Goal: Information Seeking & Learning: Learn about a topic

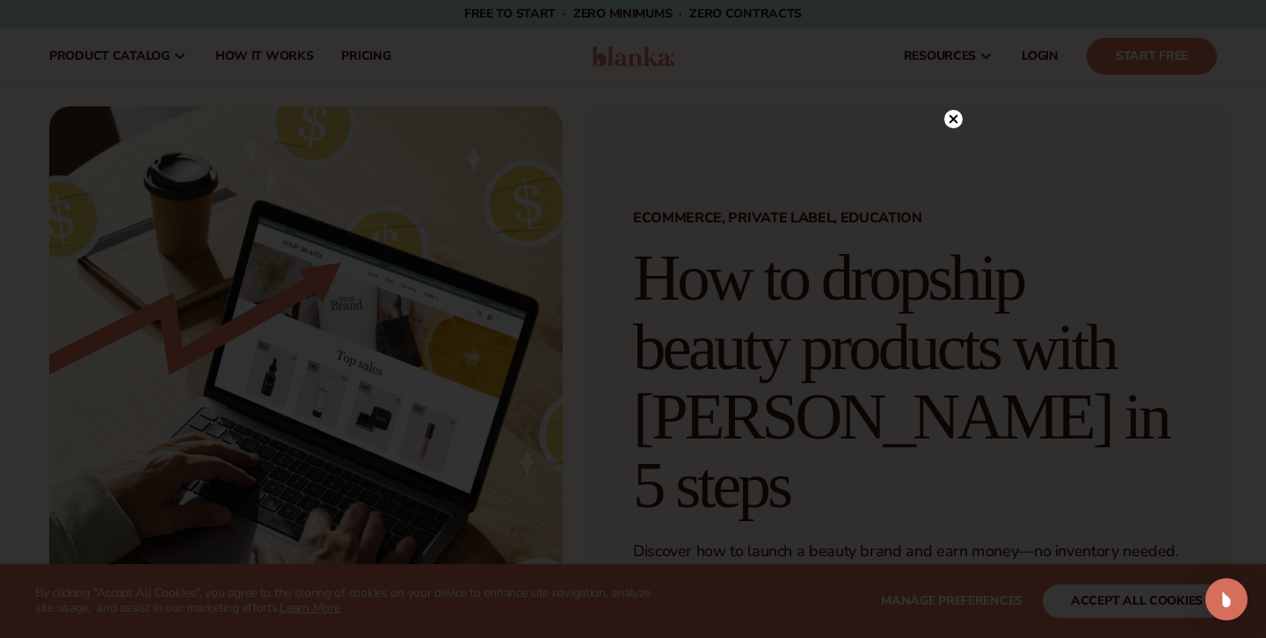
click at [960, 123] on circle at bounding box center [953, 119] width 18 height 18
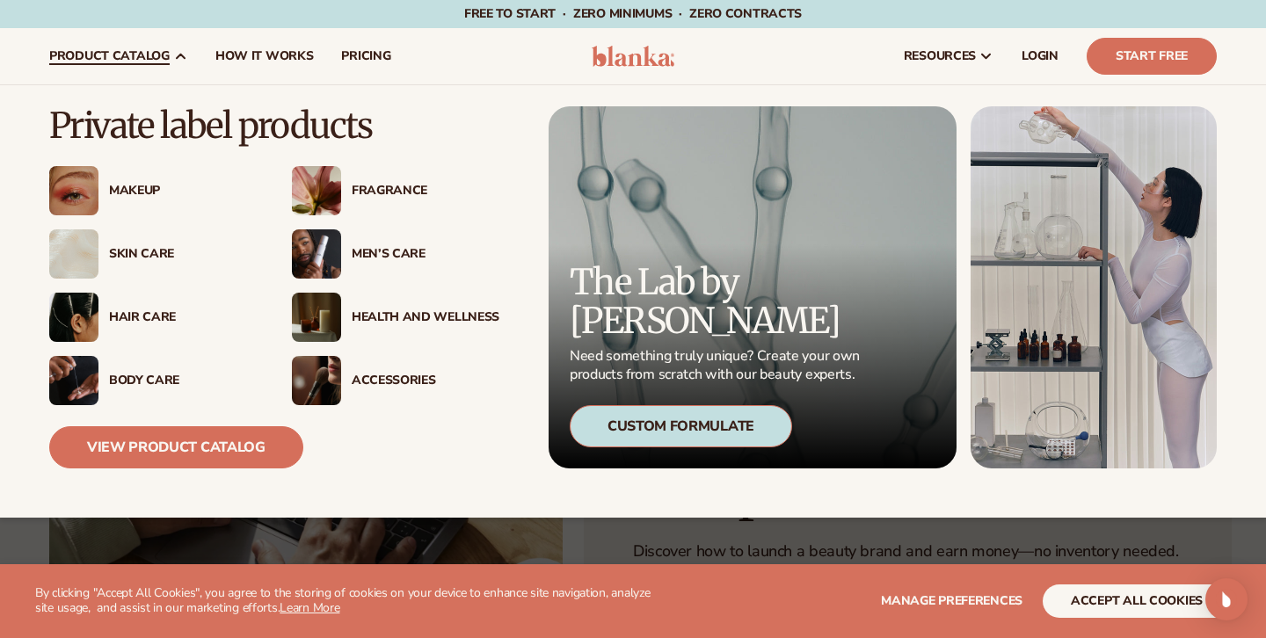
click at [143, 61] on span "product catalog" at bounding box center [109, 56] width 120 height 14
click at [141, 244] on div "Skin Care" at bounding box center [152, 253] width 207 height 49
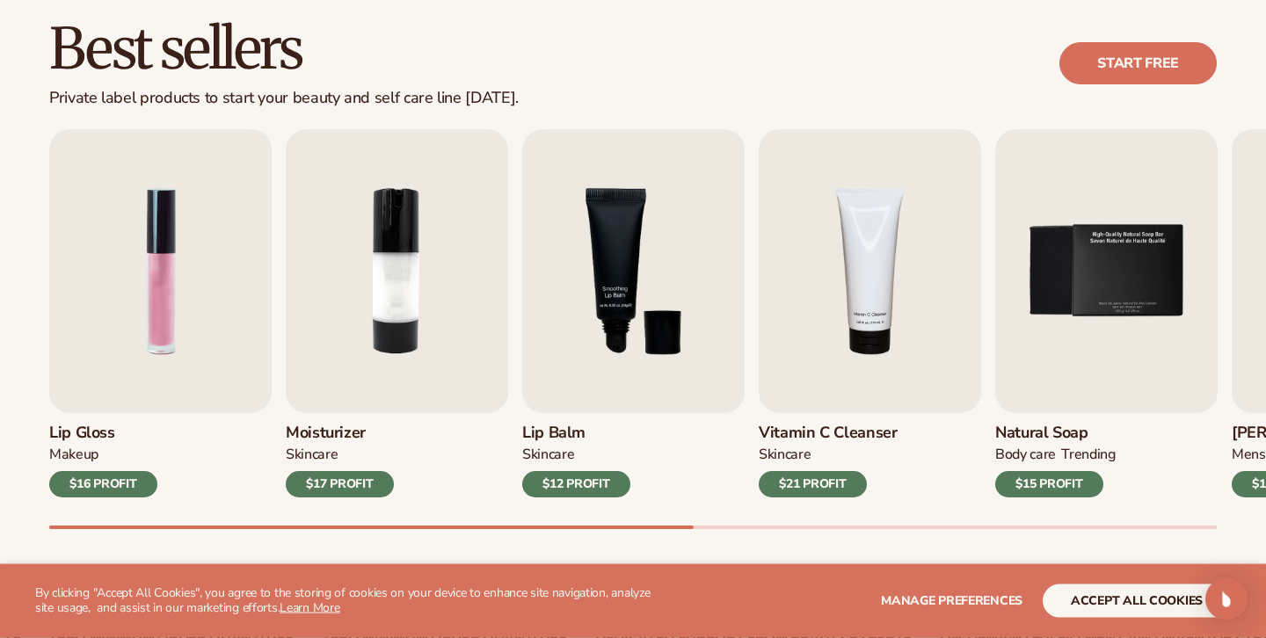
scroll to position [506, 0]
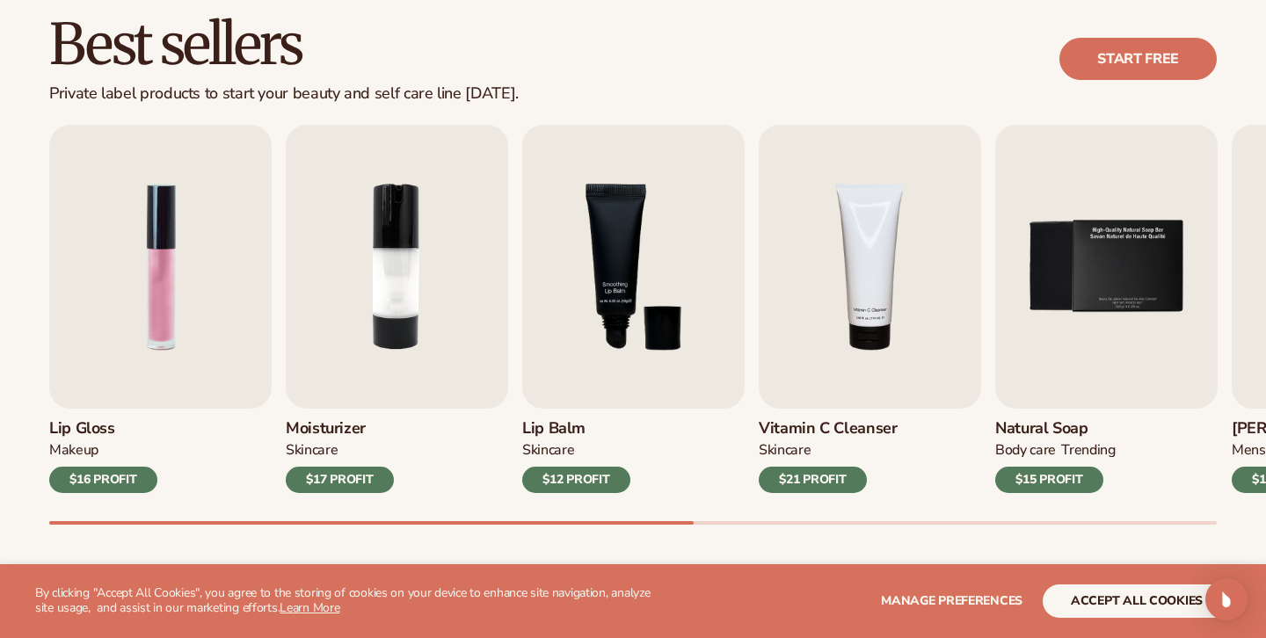
click at [1175, 521] on div "Lip Gloss MAKEUP $16 PROFIT Moisturizer SKINCARE $17 PROFIT SKINCARE mens" at bounding box center [657, 325] width 1217 height 400
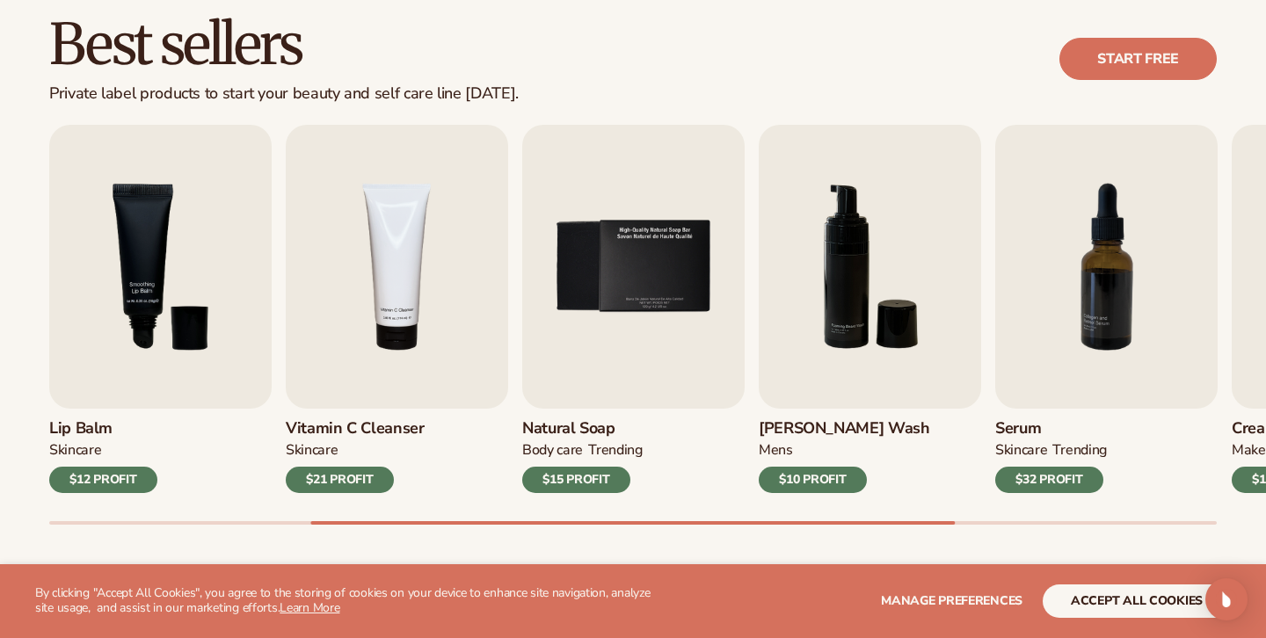
click at [916, 528] on div "Best sellers Private label products to start your beauty and self care line tod…" at bounding box center [633, 288] width 1266 height 644
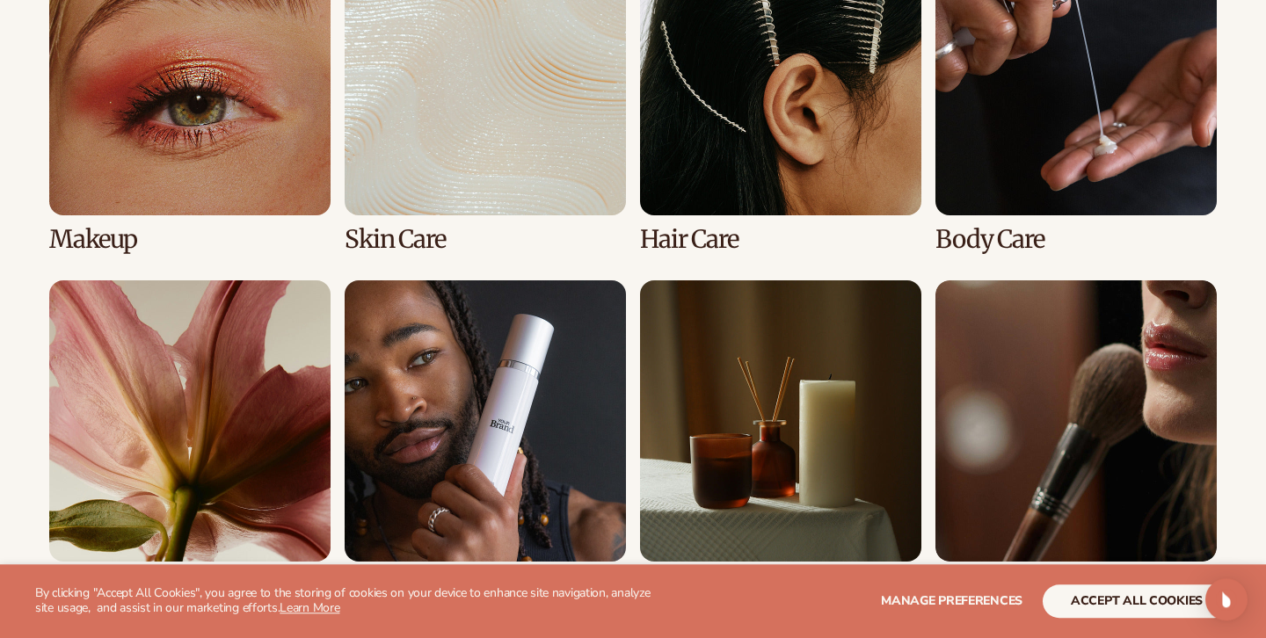
scroll to position [1393, 0]
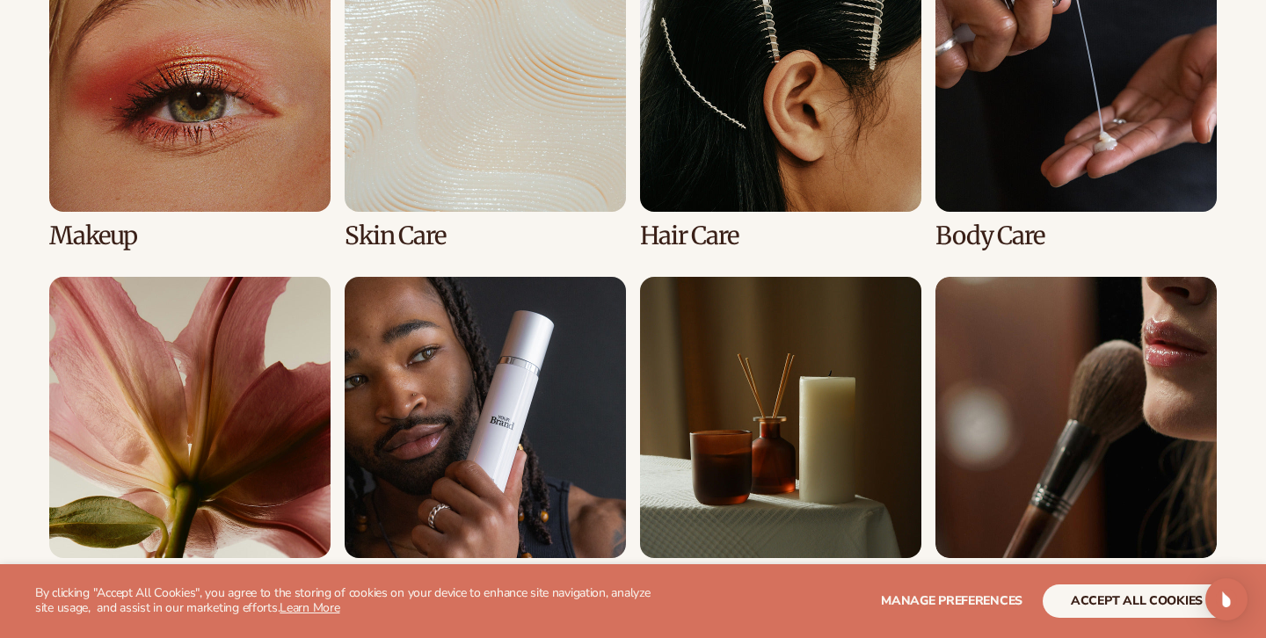
click at [1055, 99] on link "4 / 8" at bounding box center [1075, 90] width 281 height 319
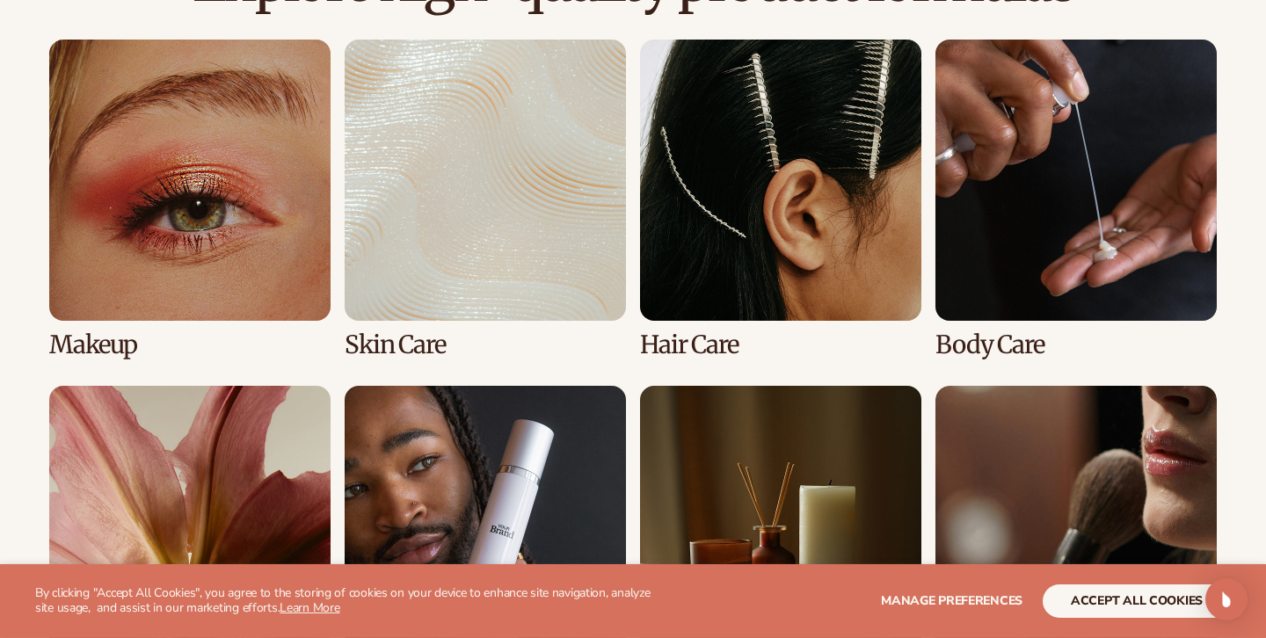
scroll to position [1350, 0]
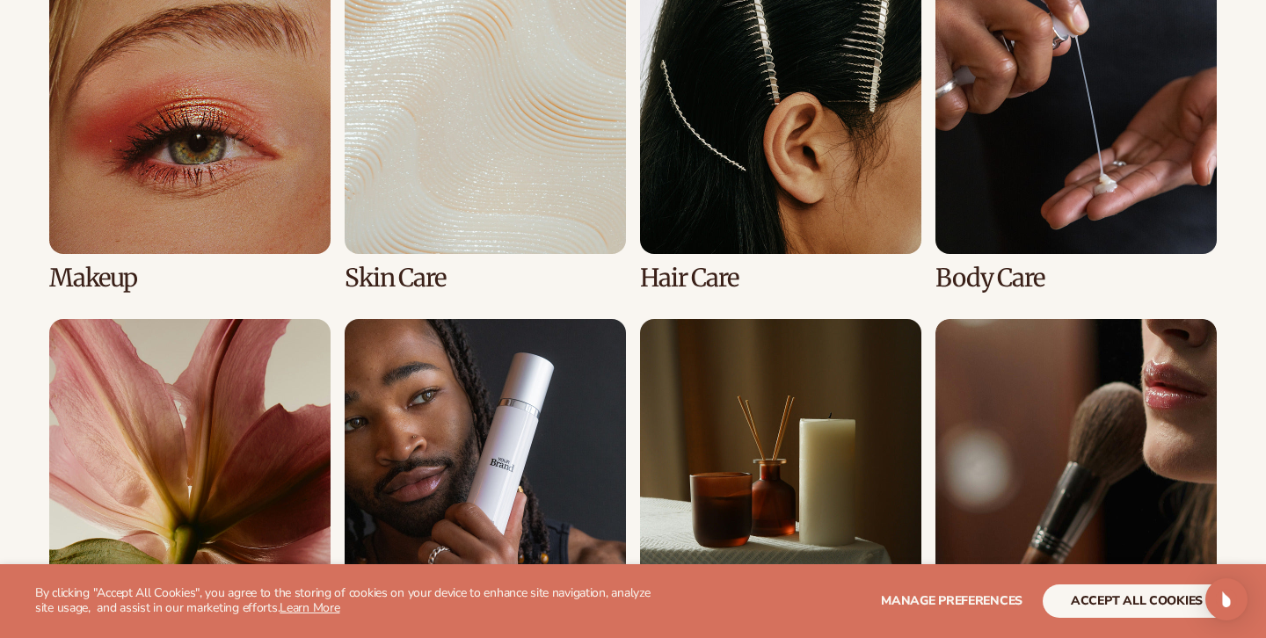
click at [1115, 224] on link "4 / 8" at bounding box center [1075, 132] width 281 height 319
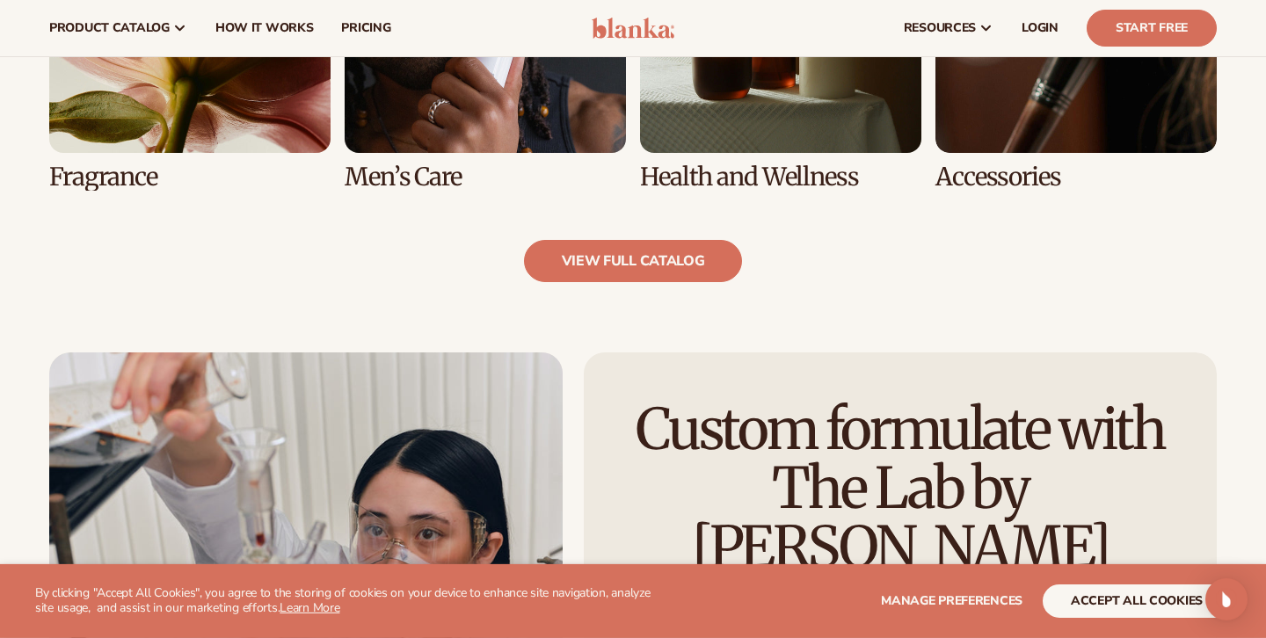
scroll to position [1772, 0]
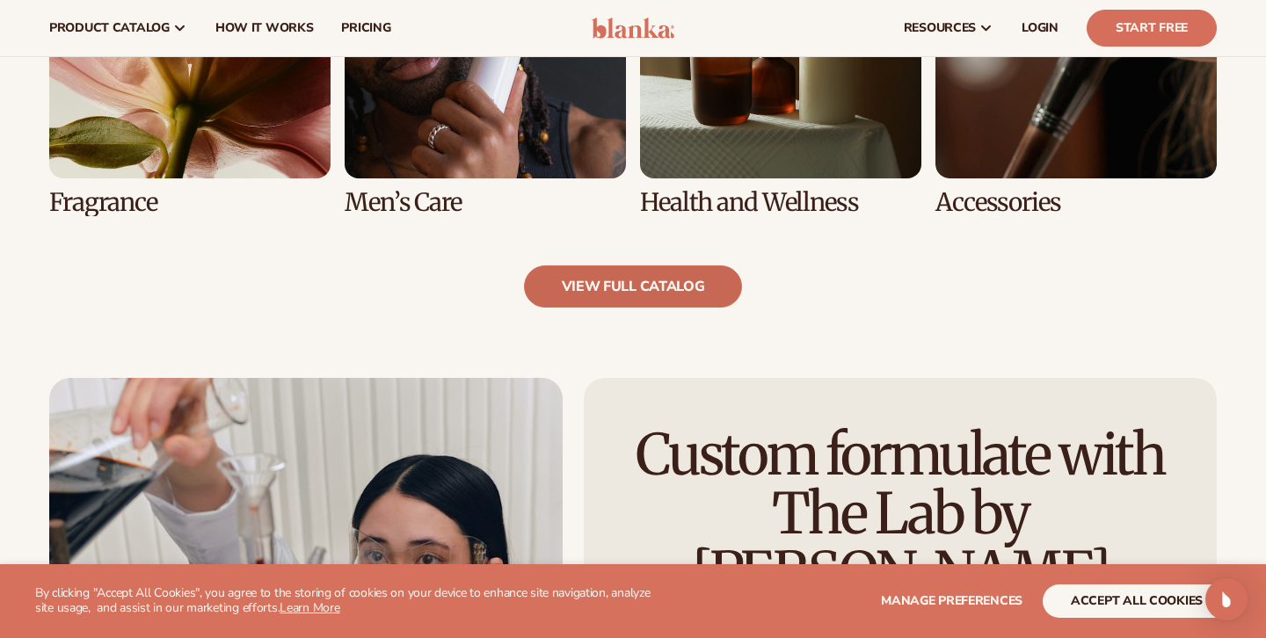
click at [692, 295] on link "view full catalog" at bounding box center [633, 287] width 219 height 42
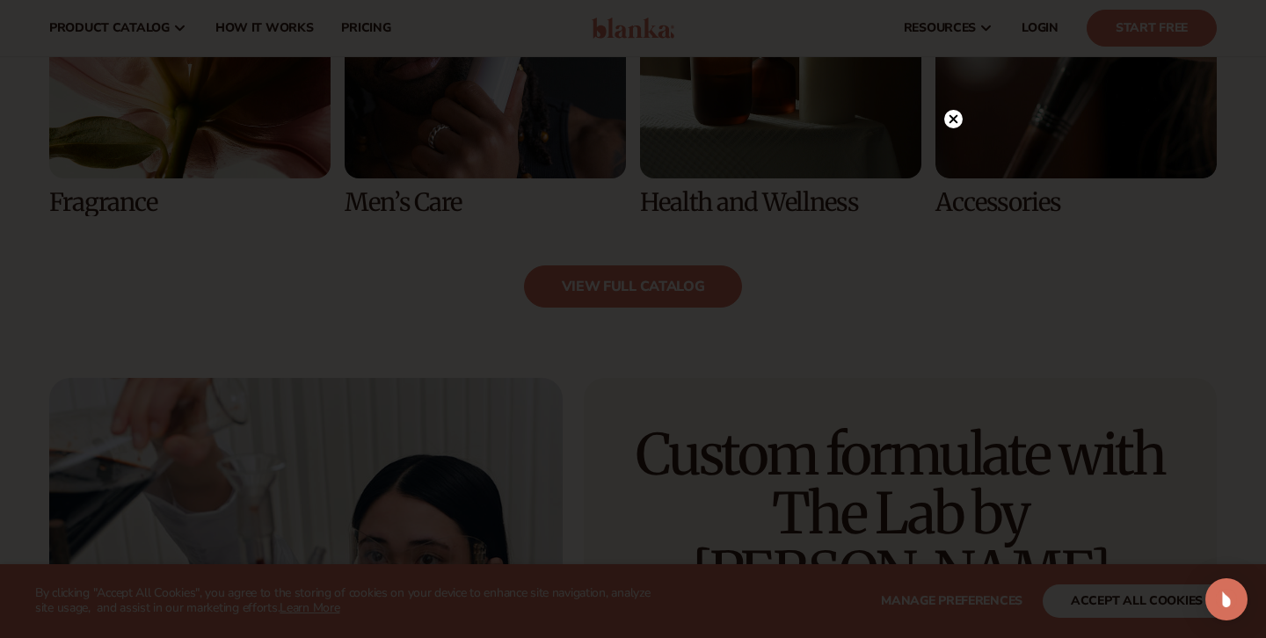
click at [952, 121] on icon at bounding box center [953, 118] width 9 height 9
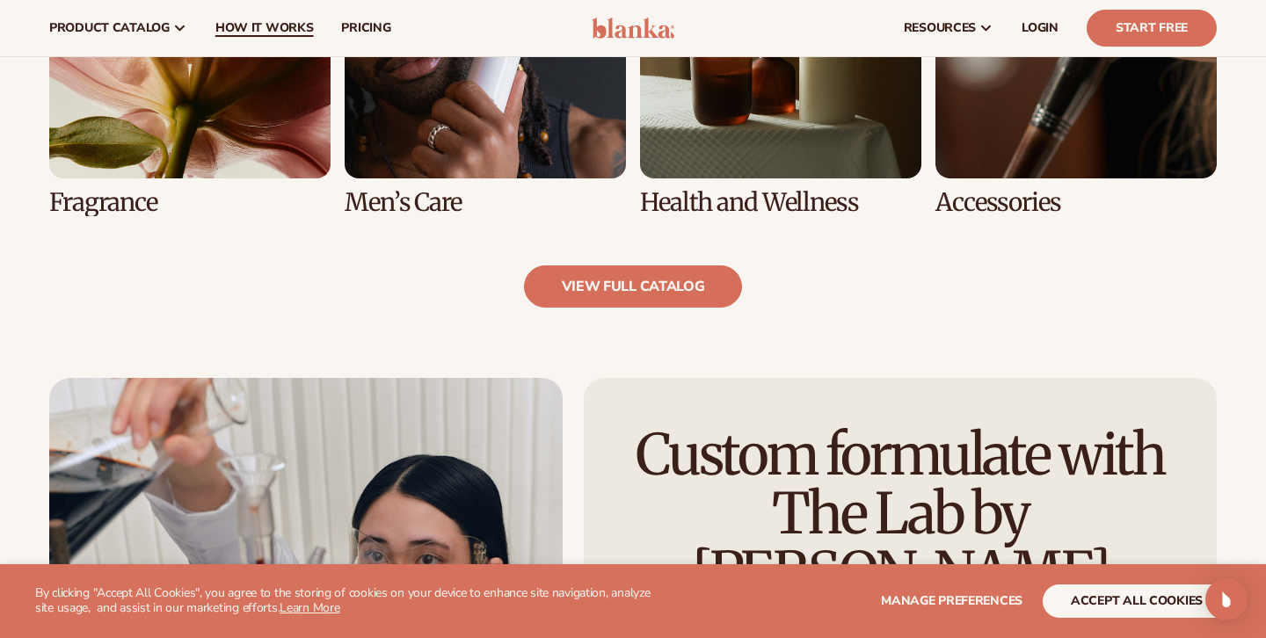
click at [259, 35] on span "How It Works" at bounding box center [264, 28] width 98 height 14
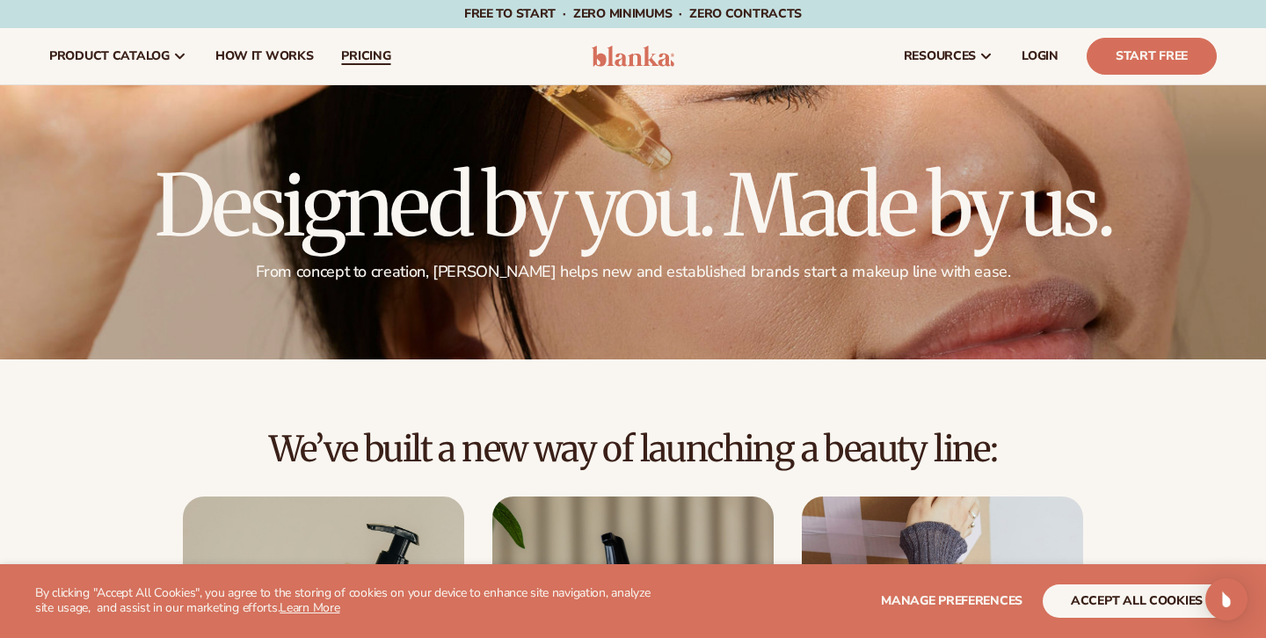
click at [382, 56] on span "pricing" at bounding box center [365, 56] width 49 height 14
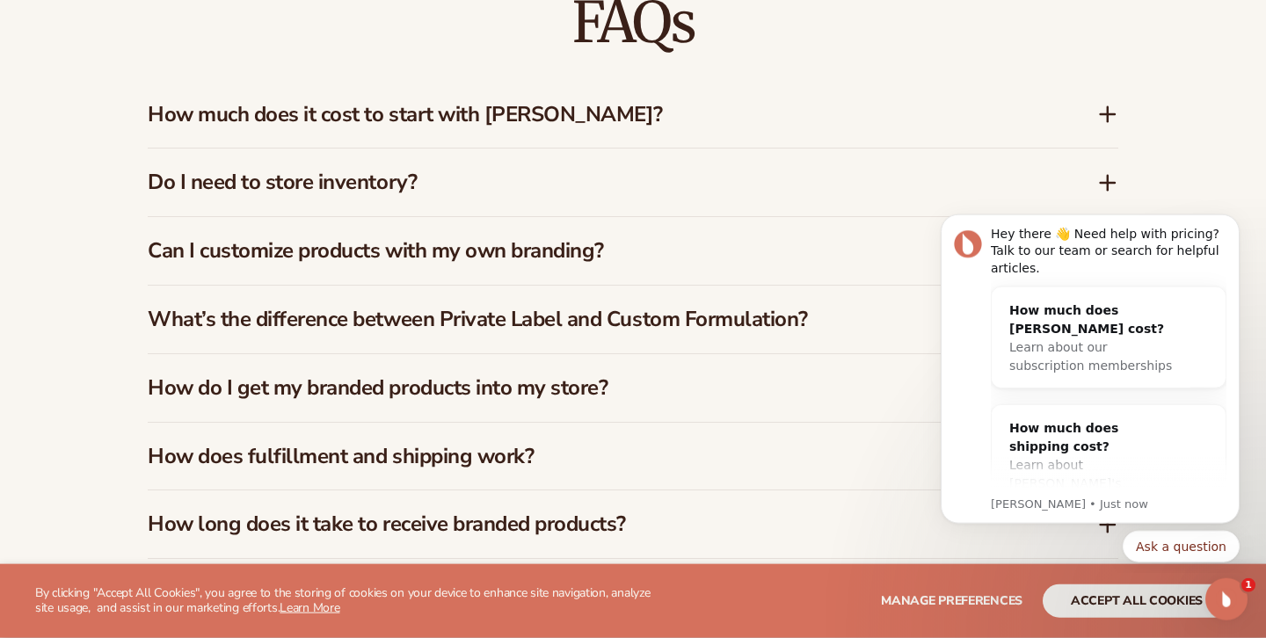
scroll to position [2574, 0]
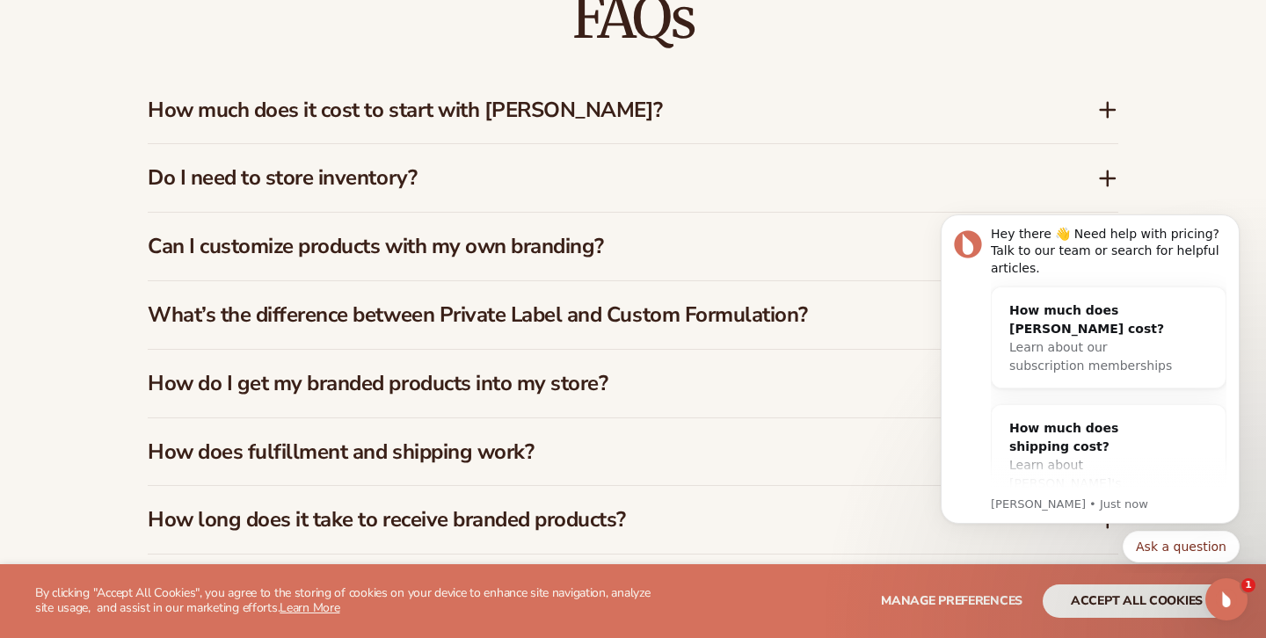
click at [704, 99] on h3 "How much does it cost to start with [PERSON_NAME]?" at bounding box center [596, 110] width 897 height 25
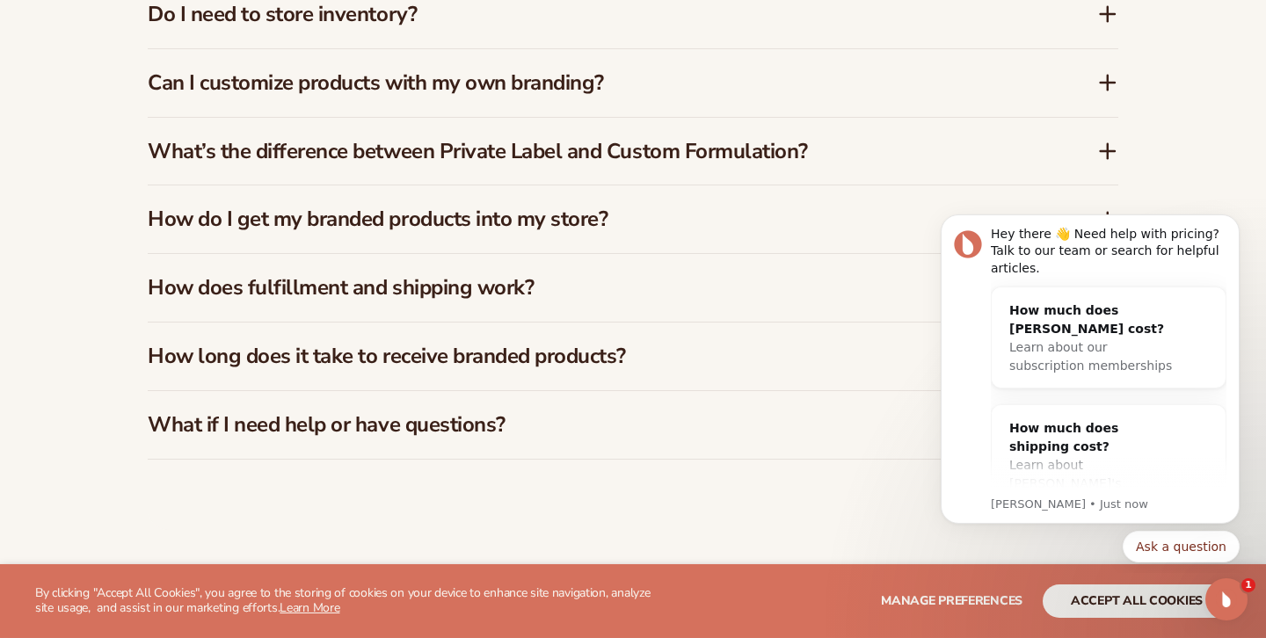
scroll to position [2785, 0]
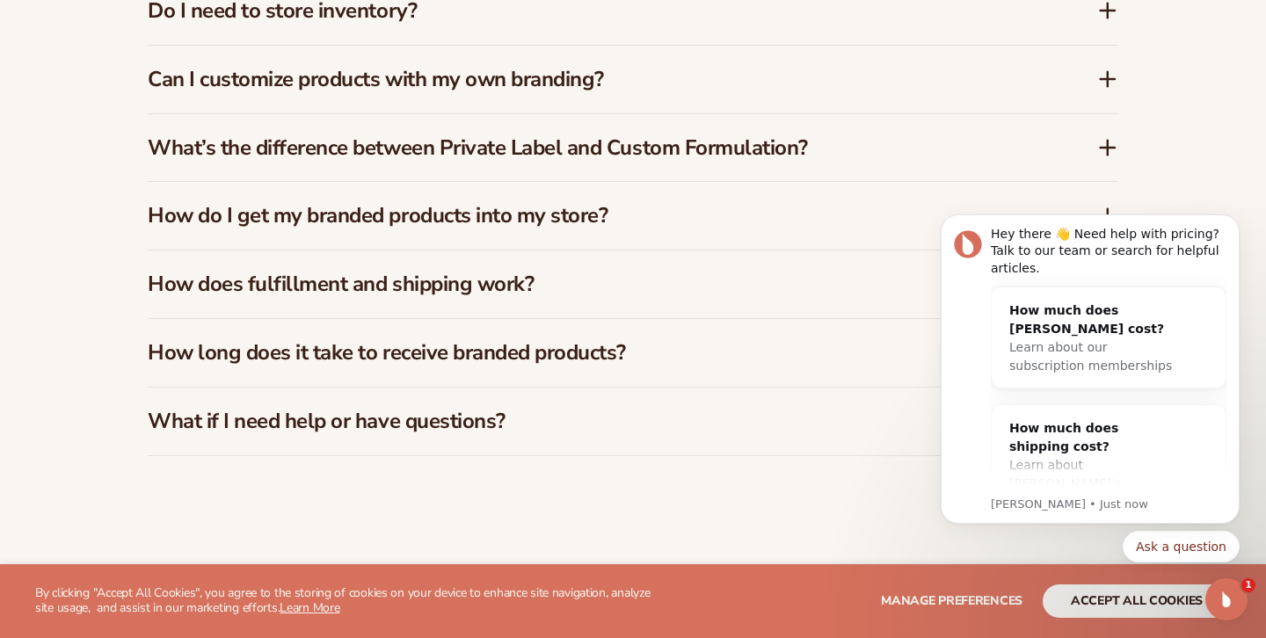
click at [1117, 69] on icon at bounding box center [1107, 79] width 21 height 21
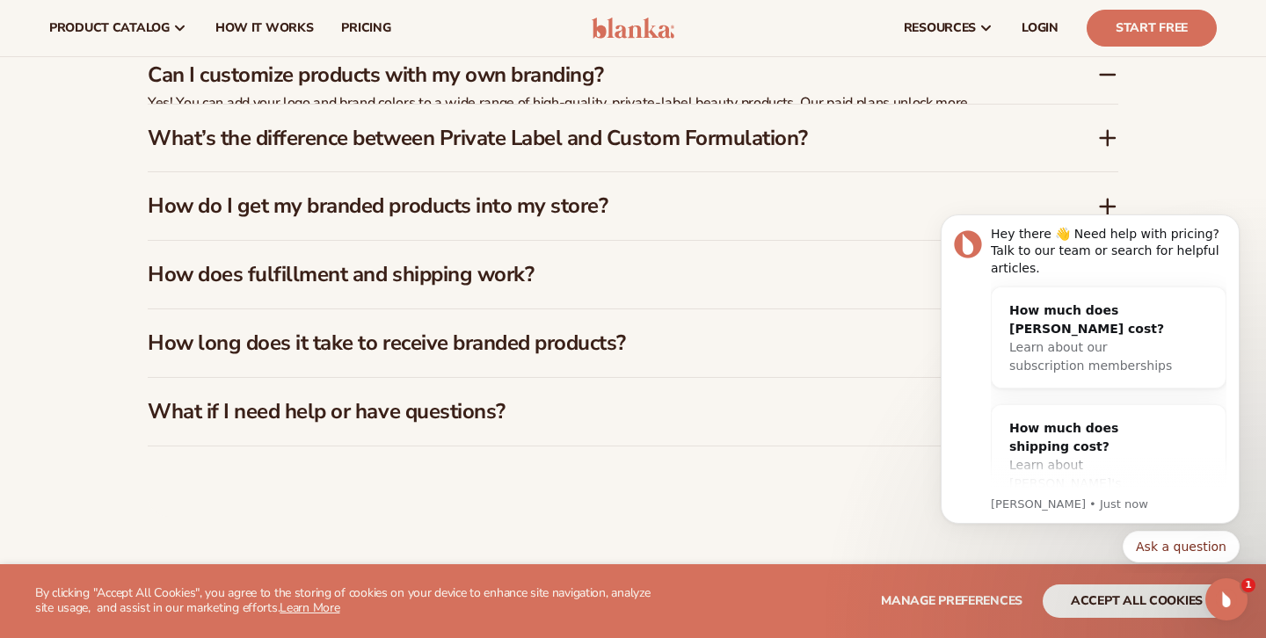
scroll to position [2774, 0]
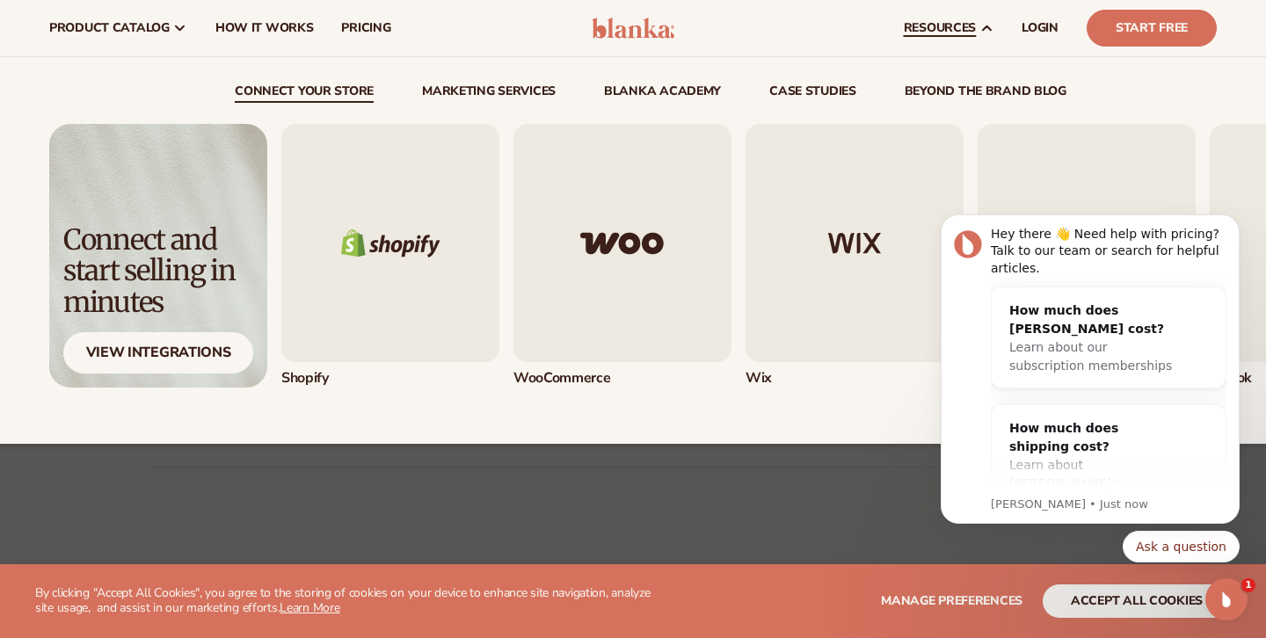
click at [407, 222] on img "1 / 5" at bounding box center [390, 243] width 218 height 238
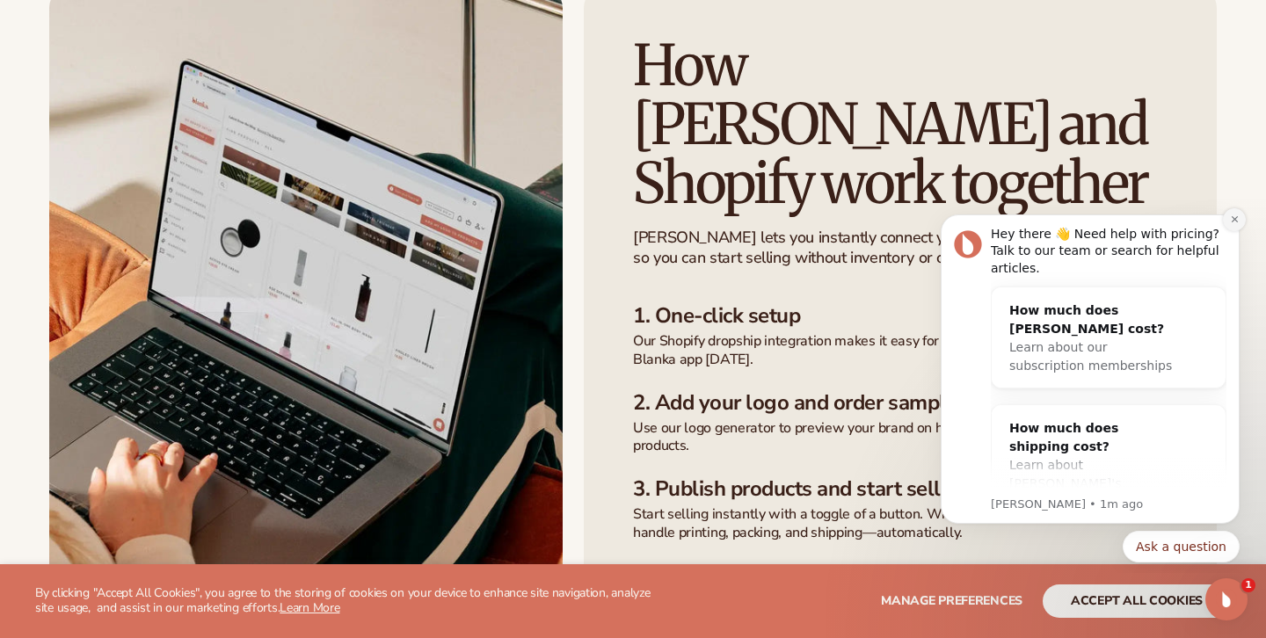
click at [1238, 221] on icon "Dismiss notification" at bounding box center [1235, 220] width 10 height 10
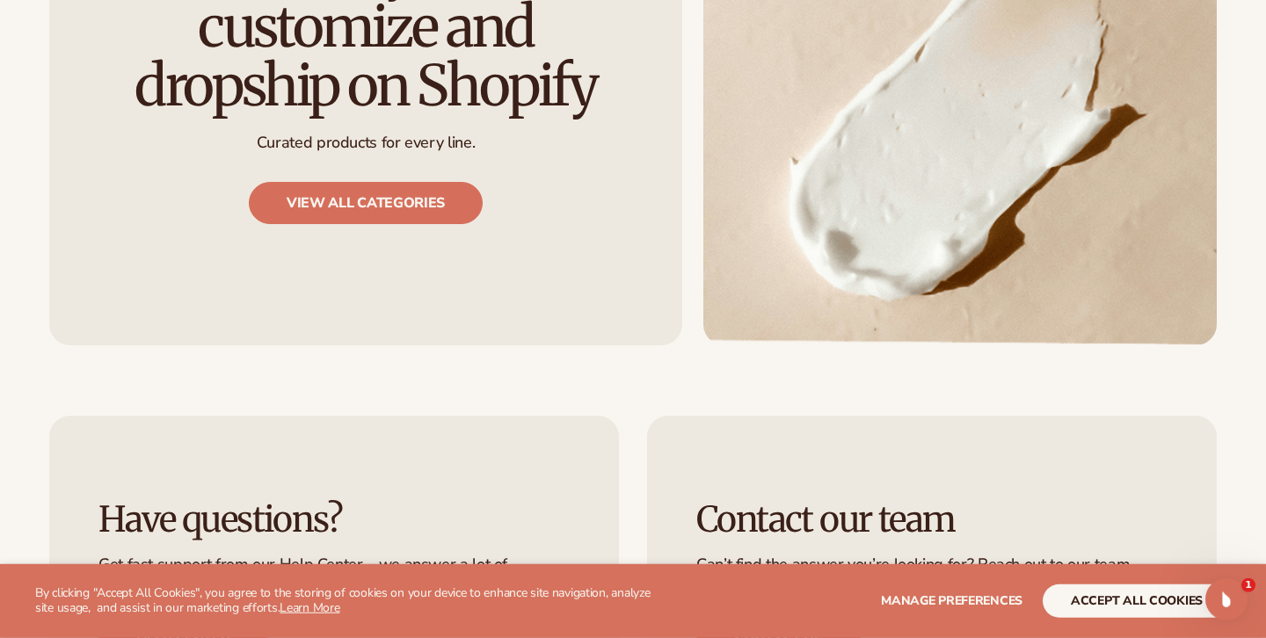
scroll to position [2279, 0]
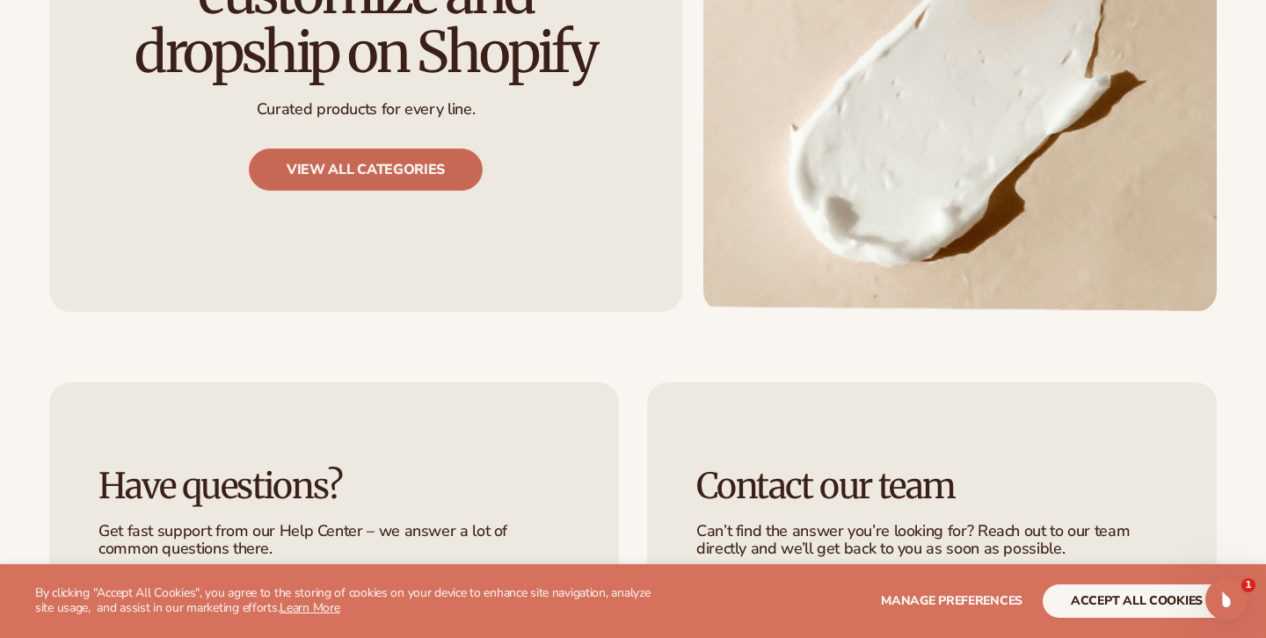
click at [360, 149] on link "View all categories" at bounding box center [366, 170] width 234 height 42
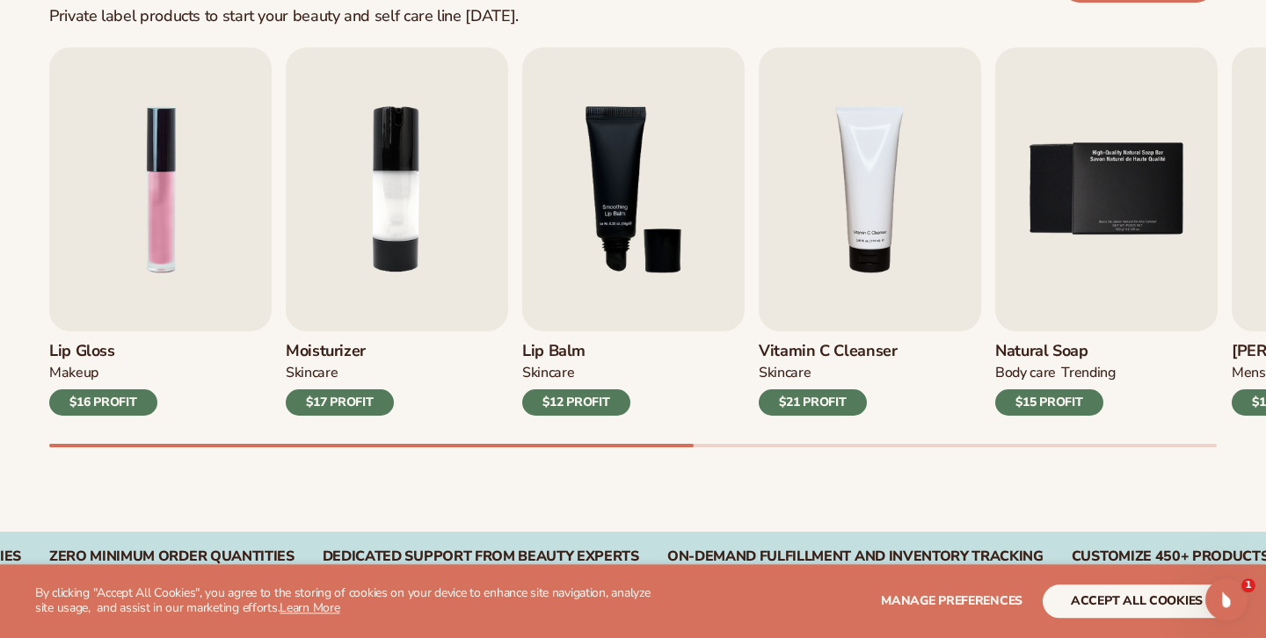
scroll to position [591, 0]
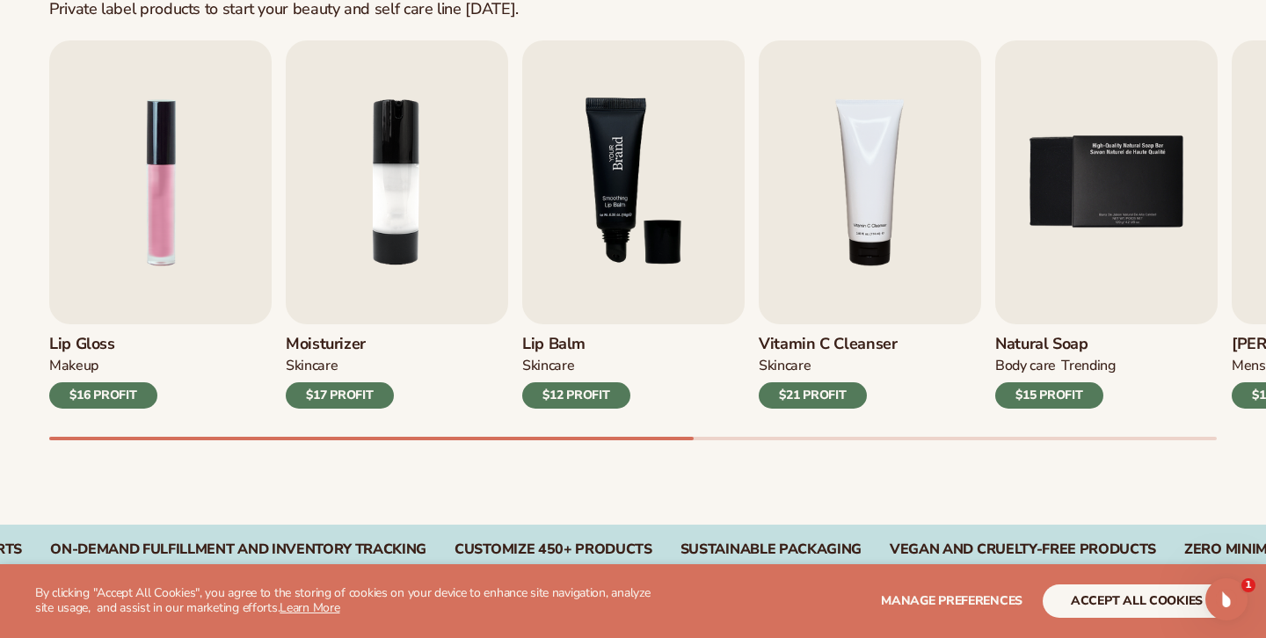
click at [657, 252] on img "3 / 9" at bounding box center [633, 182] width 222 height 284
click at [570, 295] on img "3 / 9" at bounding box center [633, 182] width 222 height 284
click at [622, 273] on img "3 / 9" at bounding box center [633, 182] width 222 height 284
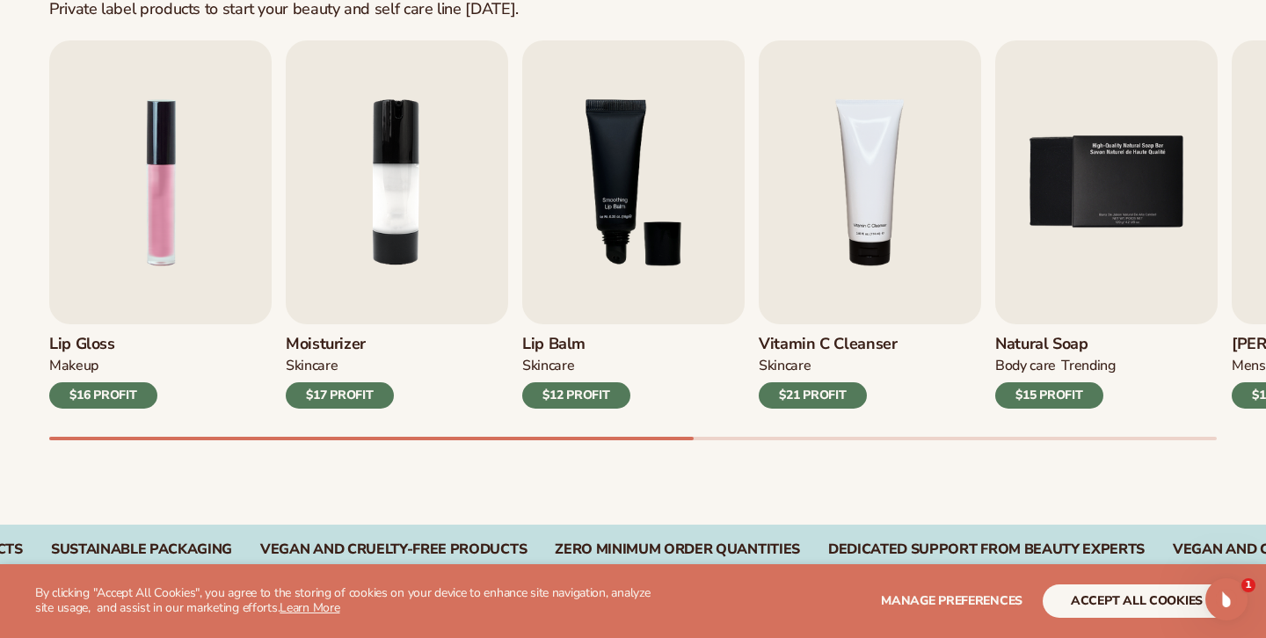
click at [546, 370] on div "SKINCARE" at bounding box center [548, 366] width 52 height 18
click at [587, 400] on div "$12 PROFIT" at bounding box center [576, 395] width 108 height 26
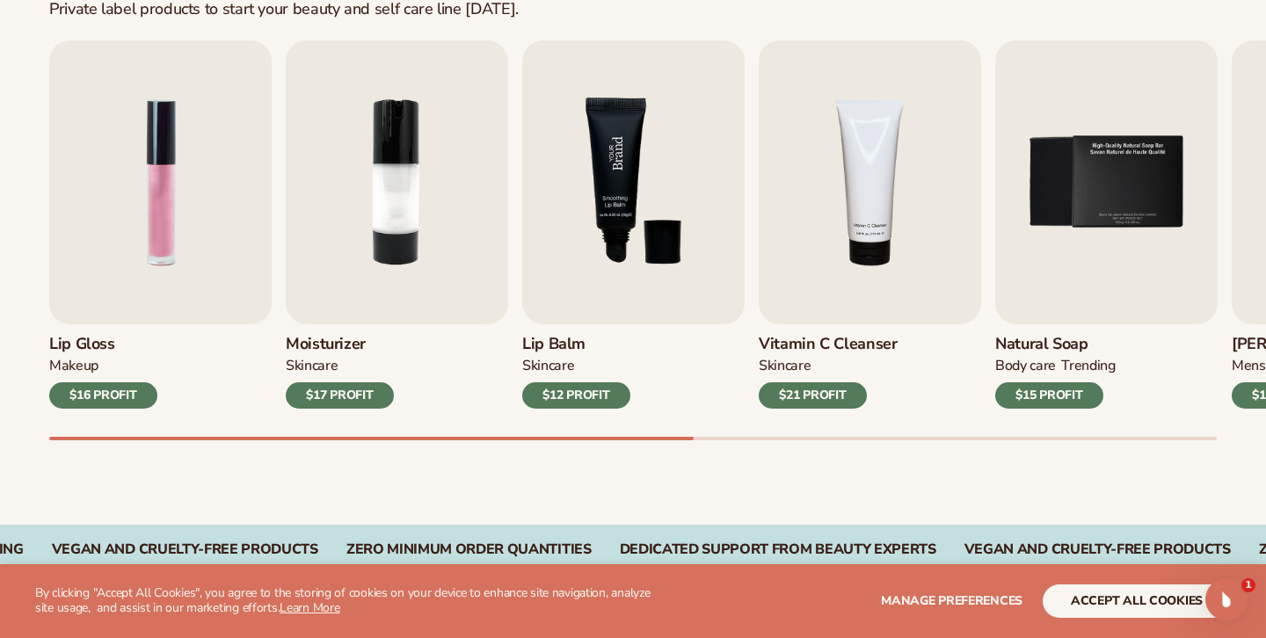
click at [645, 191] on img "3 / 9" at bounding box center [633, 182] width 222 height 284
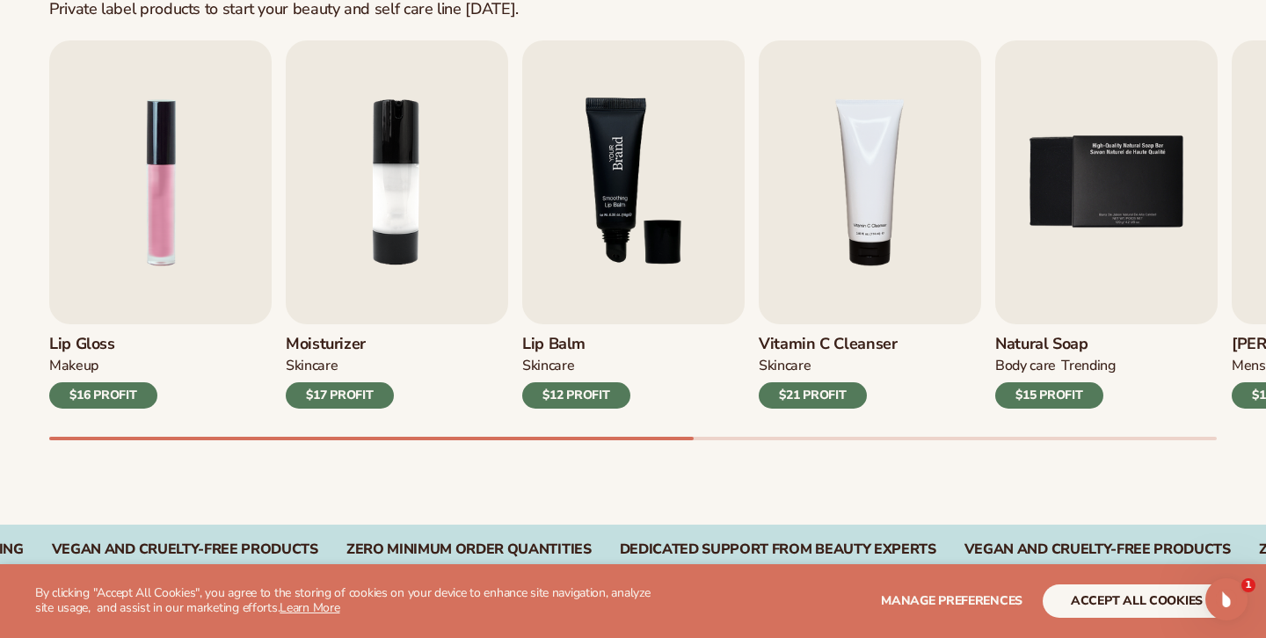
click at [645, 191] on img "3 / 9" at bounding box center [633, 182] width 222 height 284
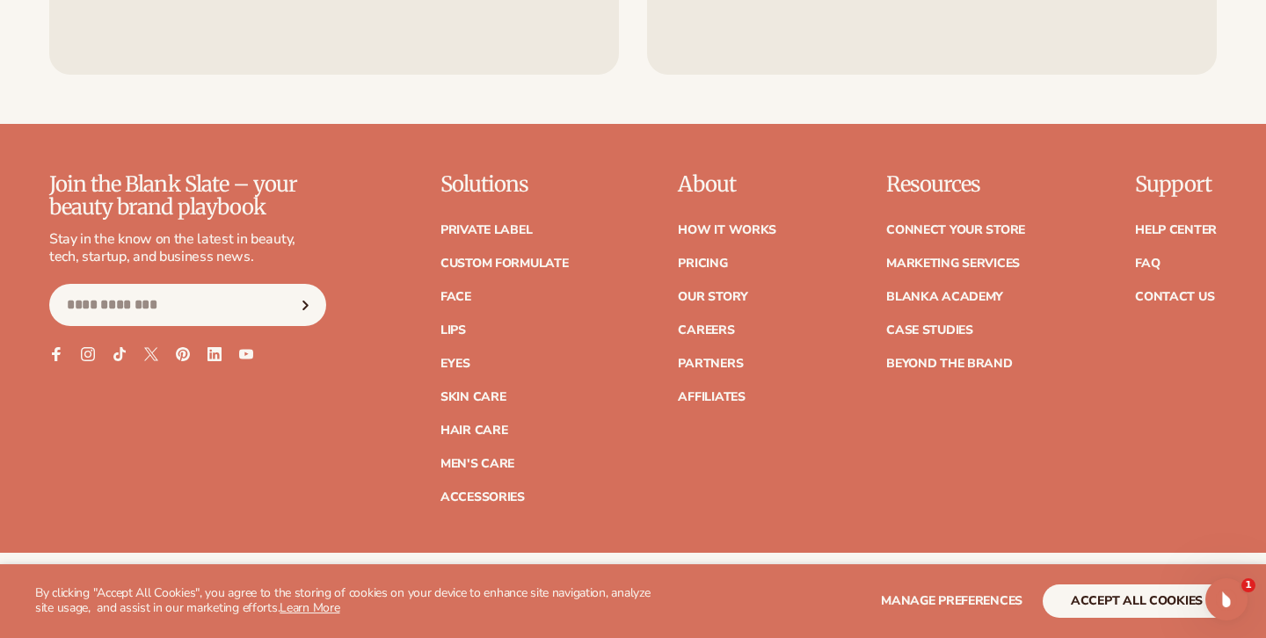
scroll to position [3038, 0]
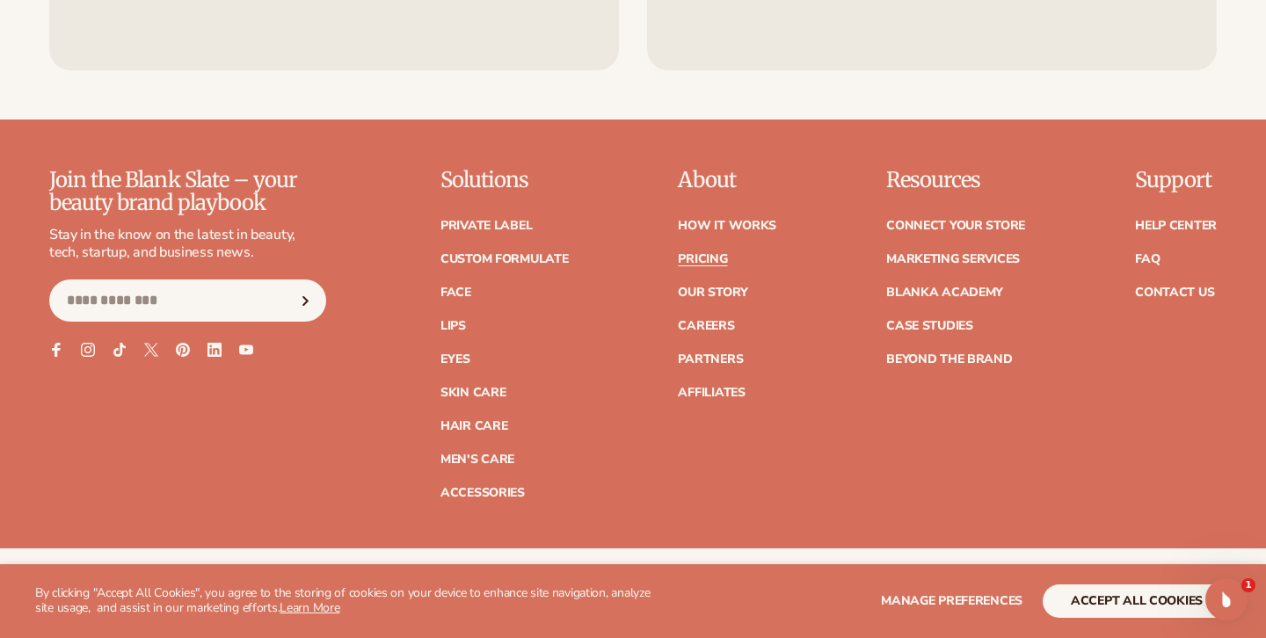
click at [688, 255] on link "Pricing" at bounding box center [702, 259] width 49 height 12
